Goal: Navigation & Orientation: Find specific page/section

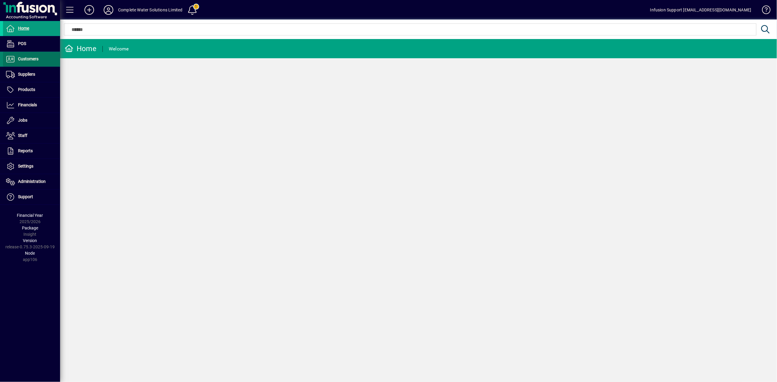
click at [30, 60] on span "Customers" at bounding box center [28, 58] width 20 height 5
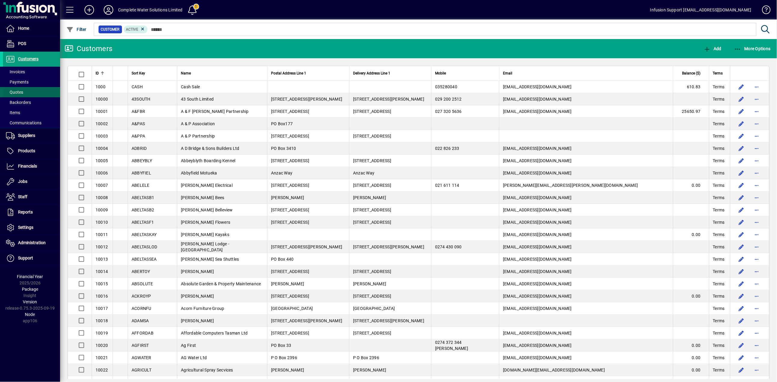
click at [24, 91] on span at bounding box center [31, 92] width 57 height 14
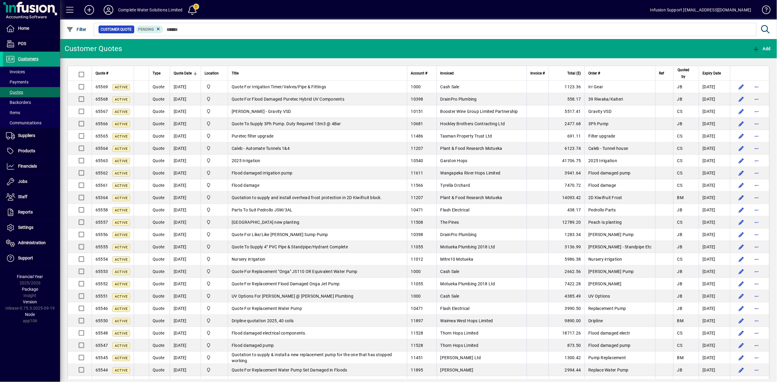
click at [108, 9] on icon at bounding box center [108, 10] width 12 height 10
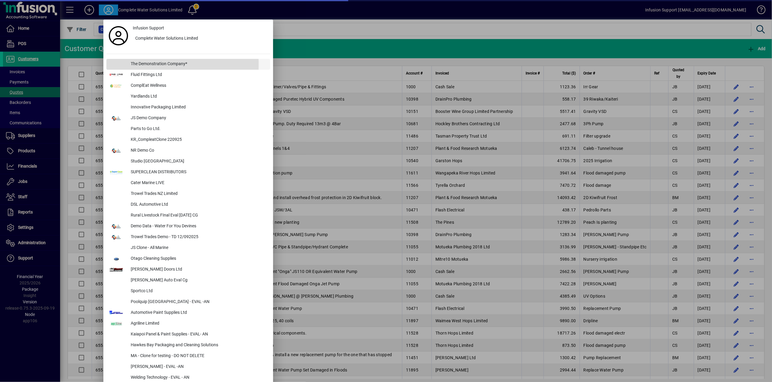
click at [142, 64] on div "The Demonstration Company*" at bounding box center [198, 64] width 144 height 11
